Goal: Information Seeking & Learning: Learn about a topic

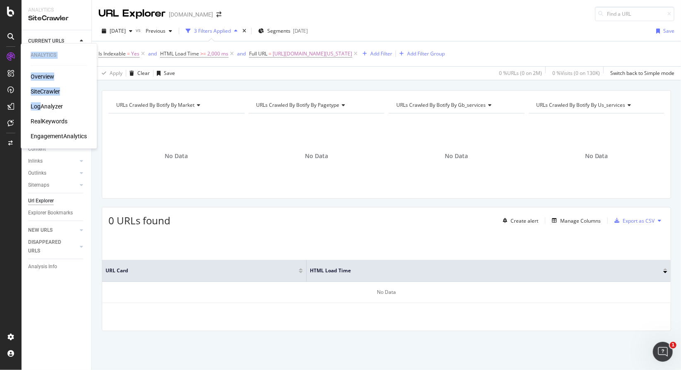
drag, startPoint x: 14, startPoint y: 47, endPoint x: 41, endPoint y: 100, distance: 59.0
click at [22, 100] on div "Analytics Overview SiteCrawler LogAnalyzer RealKeywords EngagementAnalytics" at bounding box center [11, 185] width 22 height 370
click at [43, 103] on div "LogAnalyzer" at bounding box center [47, 106] width 32 height 8
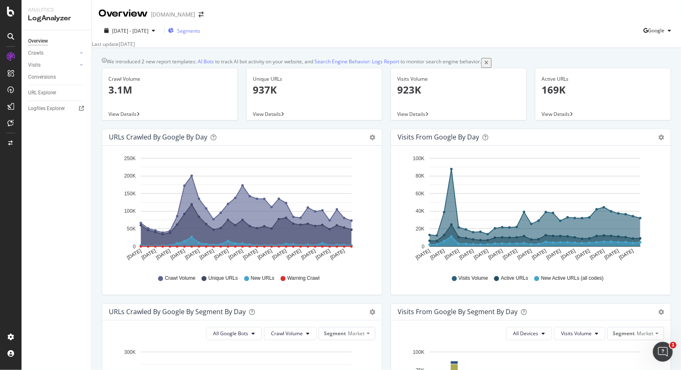
click at [198, 31] on span "Segments" at bounding box center [188, 30] width 23 height 7
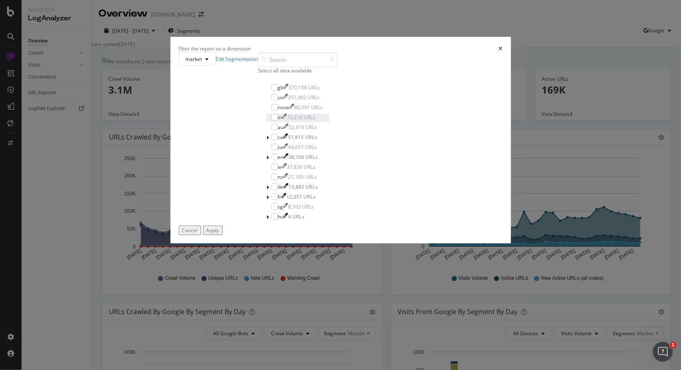
click at [278, 122] on div "modal" at bounding box center [278, 118] width 0 height 8
click at [219, 234] on div "Apply" at bounding box center [212, 230] width 13 height 7
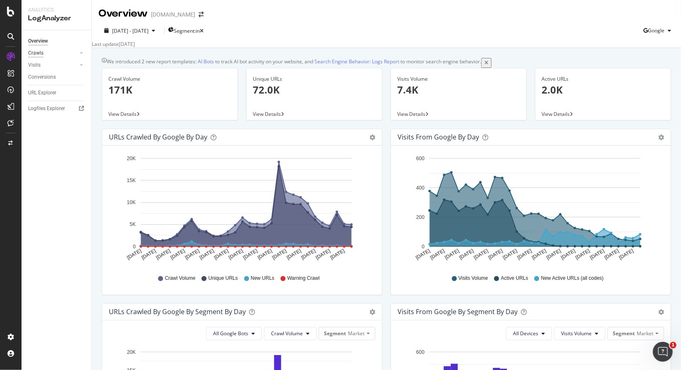
click at [38, 57] on div "Crawls" at bounding box center [35, 53] width 15 height 9
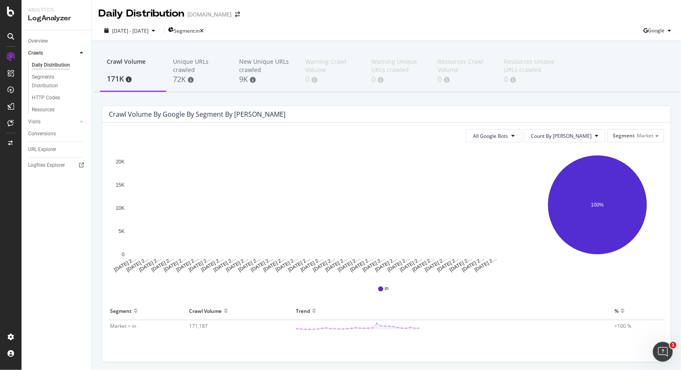
scroll to position [29, 0]
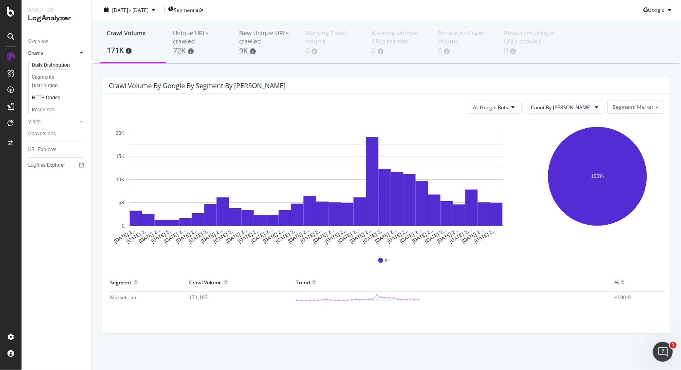
click at [60, 100] on link "HTTP Codes" at bounding box center [59, 97] width 54 height 9
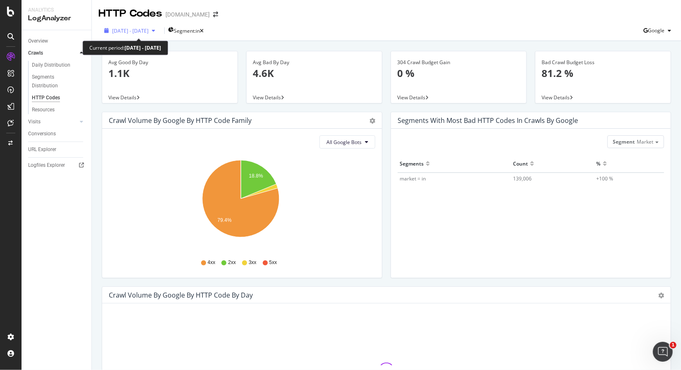
click at [156, 27] on div "2025 Aug. 23rd - Sep. 21st" at bounding box center [130, 30] width 58 height 7
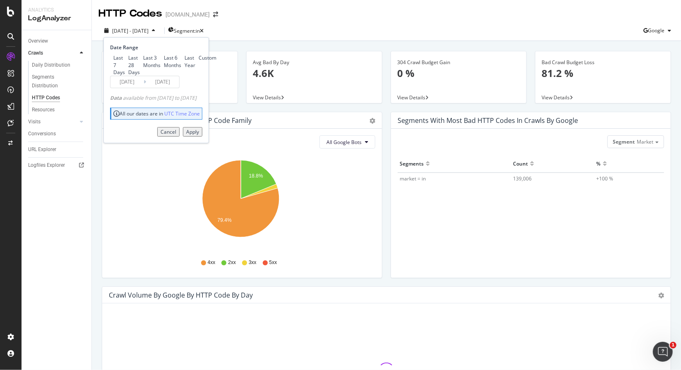
click at [125, 58] on div "Last 7 Days" at bounding box center [119, 64] width 12 height 21
type input "2025/09/15"
click at [199, 135] on div "Apply" at bounding box center [192, 131] width 13 height 7
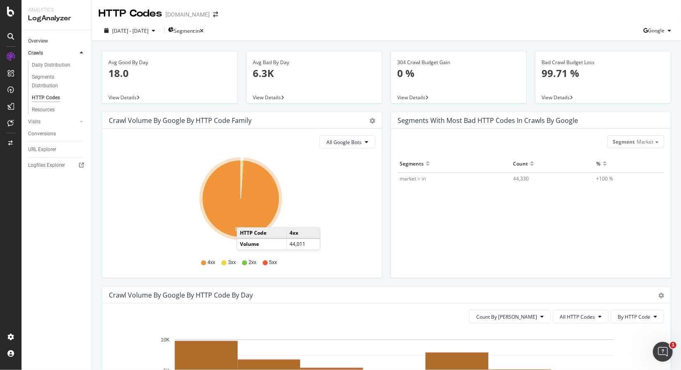
click at [48, 43] on link "Overview" at bounding box center [57, 41] width 58 height 9
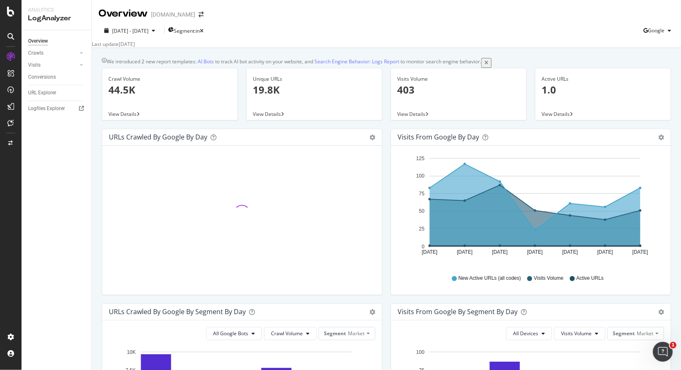
click at [14, 57] on icon at bounding box center [11, 57] width 8 height 8
